Goal: Information Seeking & Learning: Understand process/instructions

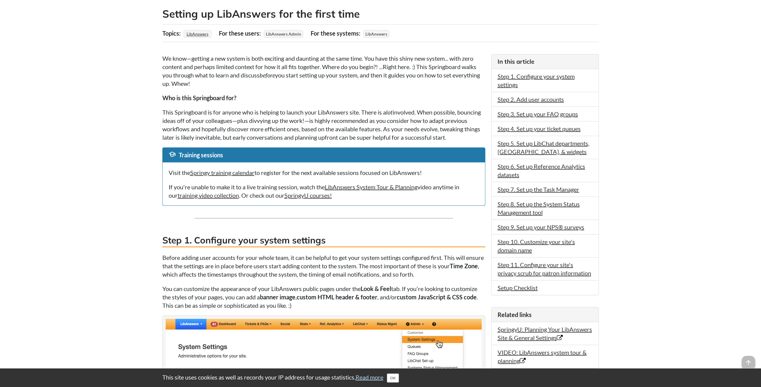
scroll to position [105, 0]
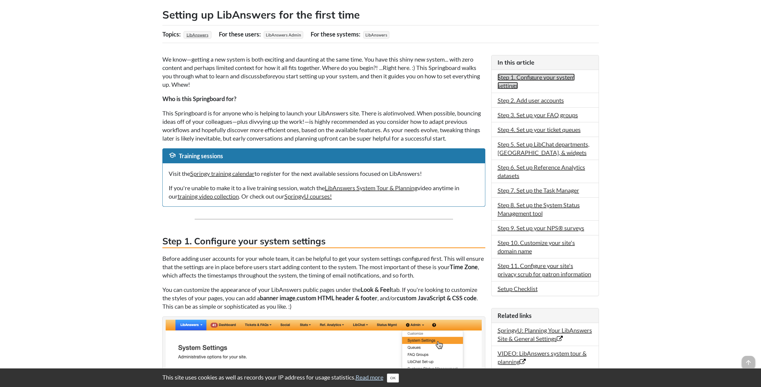
click at [540, 74] on link "Step 1. Configure your system settings" at bounding box center [535, 82] width 77 height 16
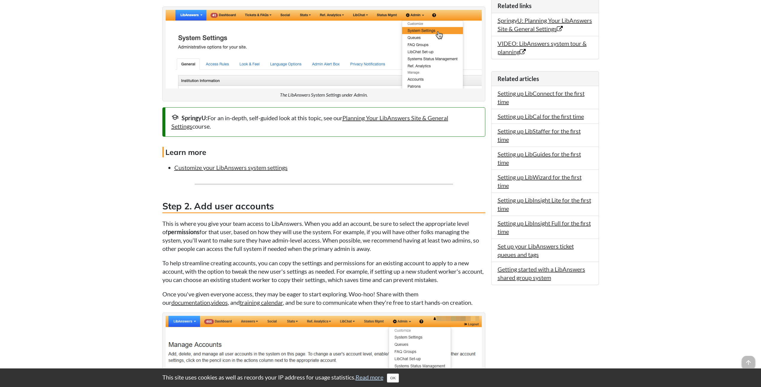
scroll to position [413, 0]
click at [262, 171] on link "Customize your LibAnswers system settings" at bounding box center [230, 166] width 113 height 7
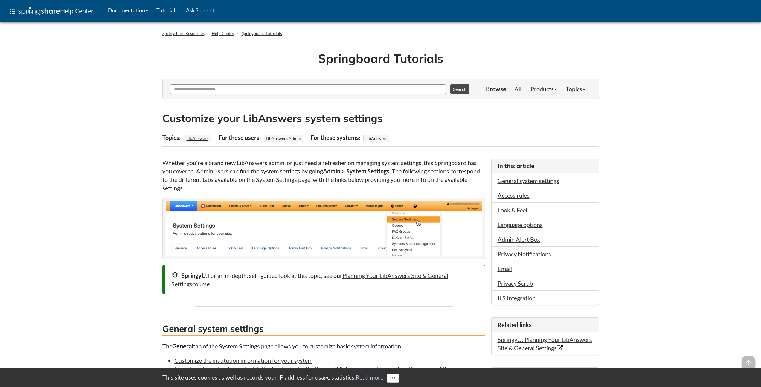
scroll to position [197, 0]
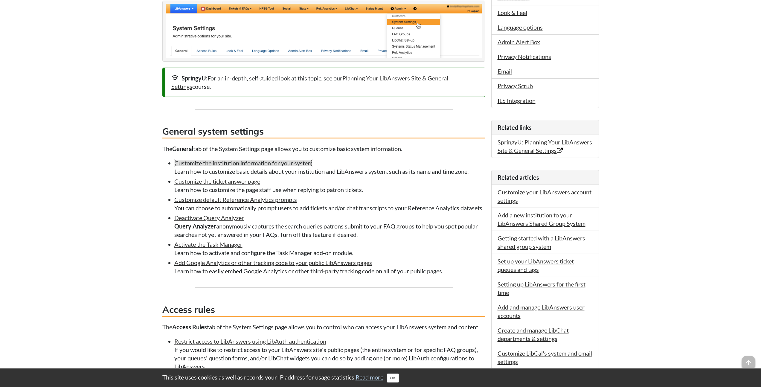
click at [235, 162] on link "Customize the institution information for your system" at bounding box center [243, 162] width 138 height 7
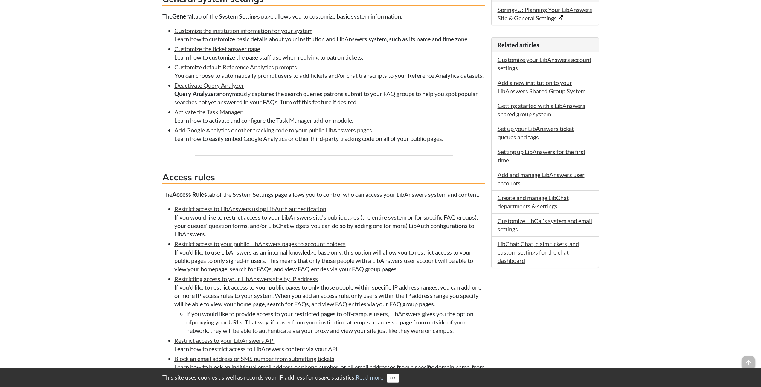
scroll to position [331, 0]
